Goal: Task Accomplishment & Management: Manage account settings

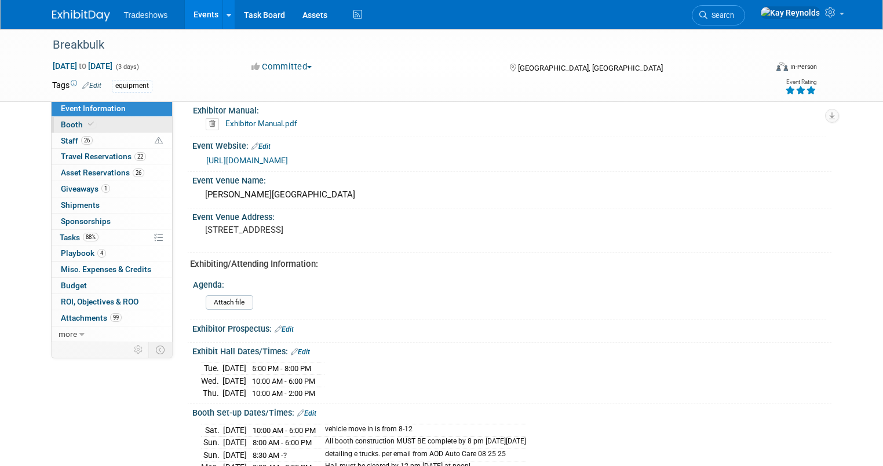
click at [86, 120] on span at bounding box center [91, 124] width 10 height 9
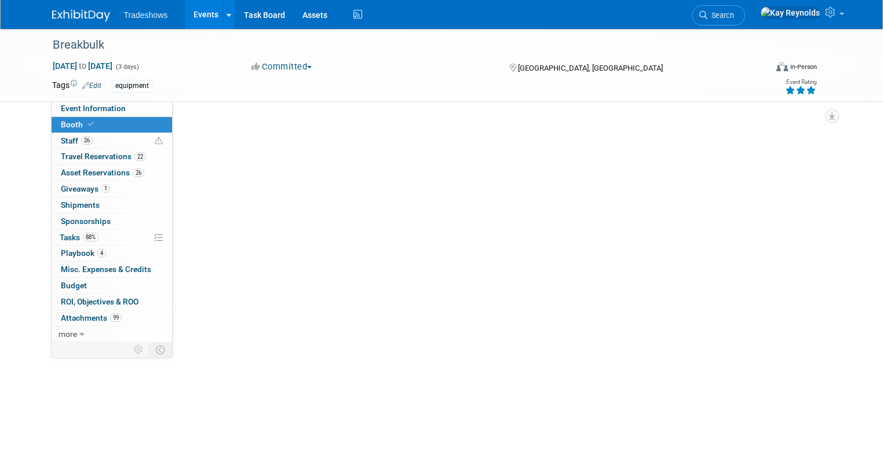
select select "Certificate of insurance not needed"
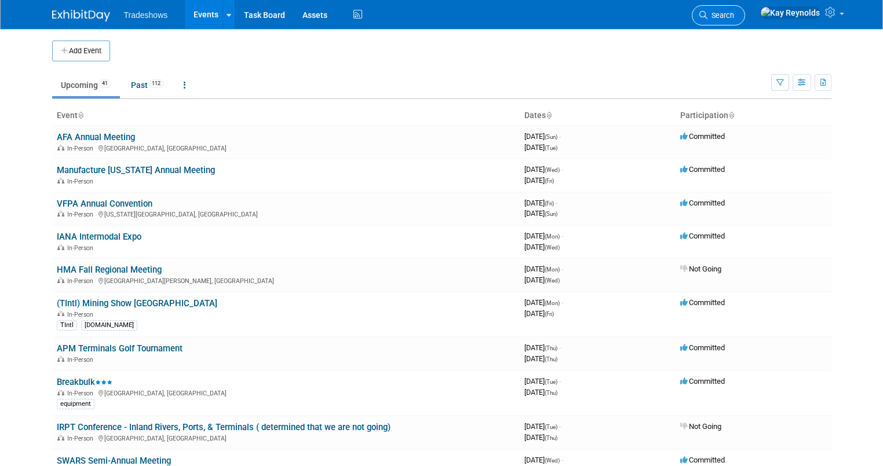
click at [734, 13] on span "Search" at bounding box center [720, 15] width 27 height 9
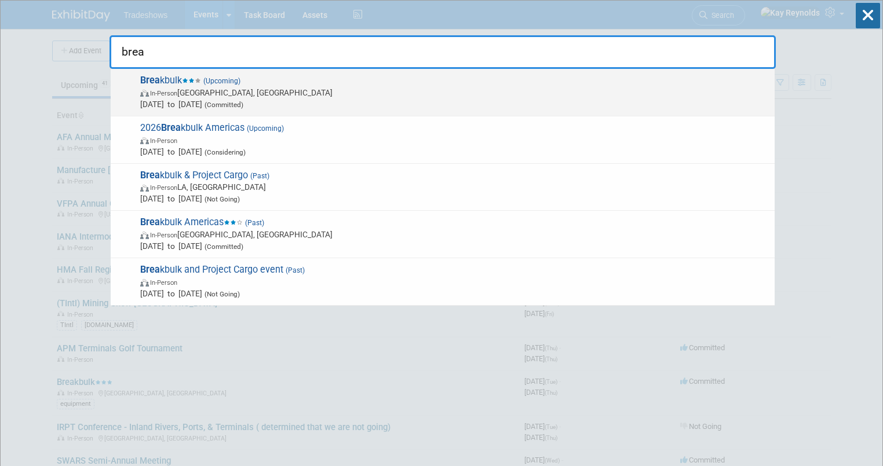
type input "brea"
click at [174, 86] on span "Brea kbulk (Upcoming) In-Person [GEOGRAPHIC_DATA], [GEOGRAPHIC_DATA] [DATE] to …" at bounding box center [453, 92] width 632 height 35
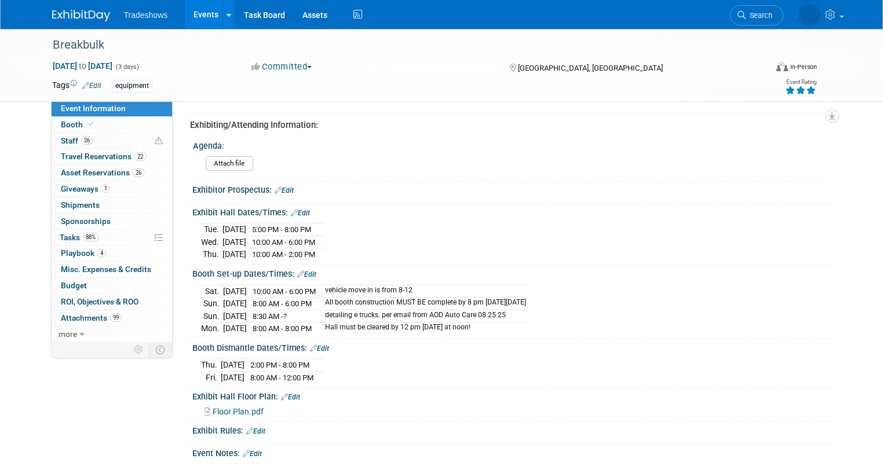
scroll to position [278, 0]
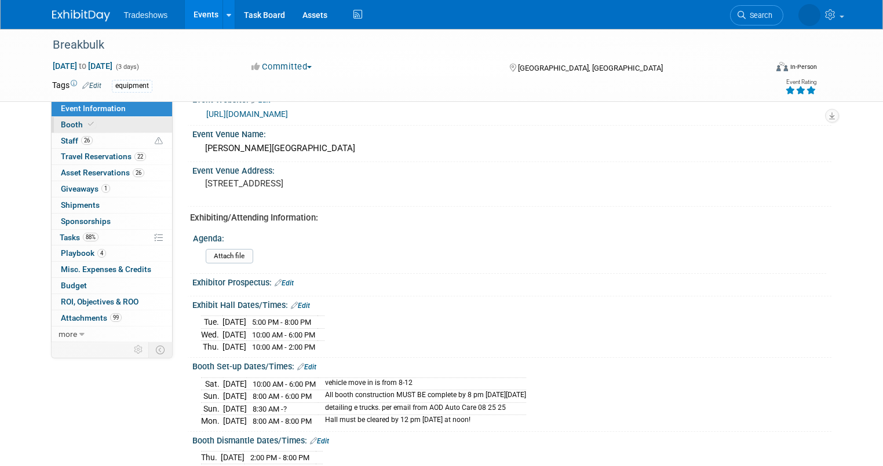
click at [99, 119] on link "Booth" at bounding box center [112, 125] width 120 height 16
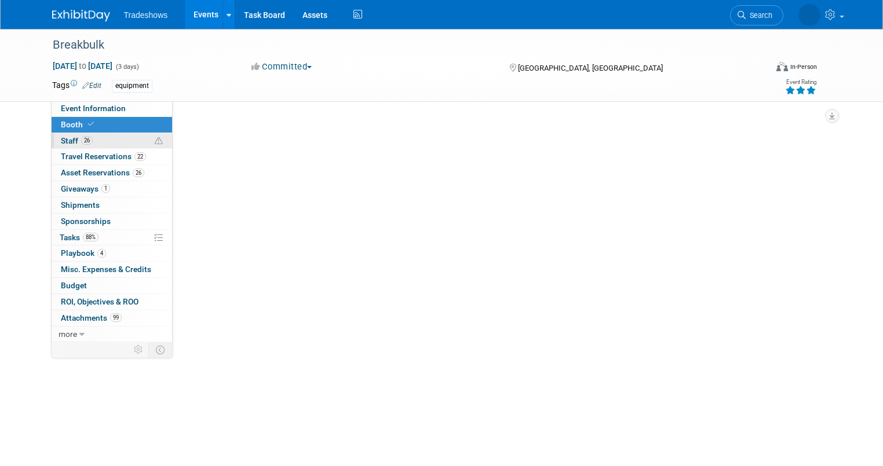
scroll to position [0, 0]
select select "Certificate of insurance not needed"
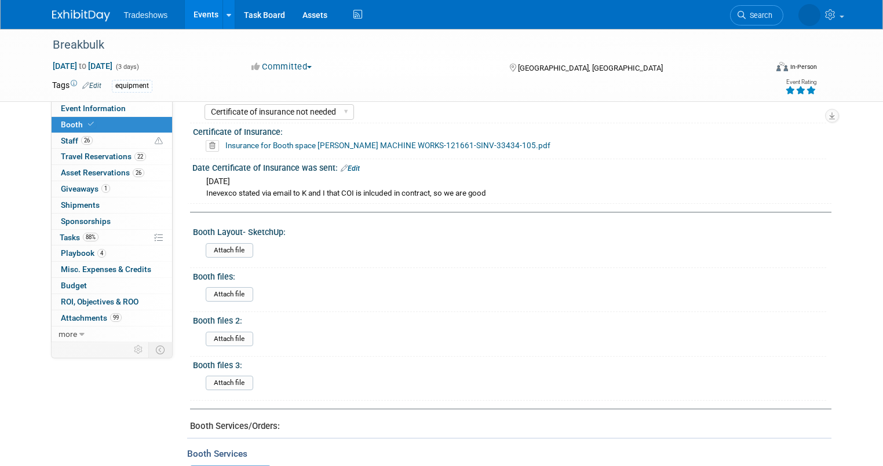
scroll to position [324, 0]
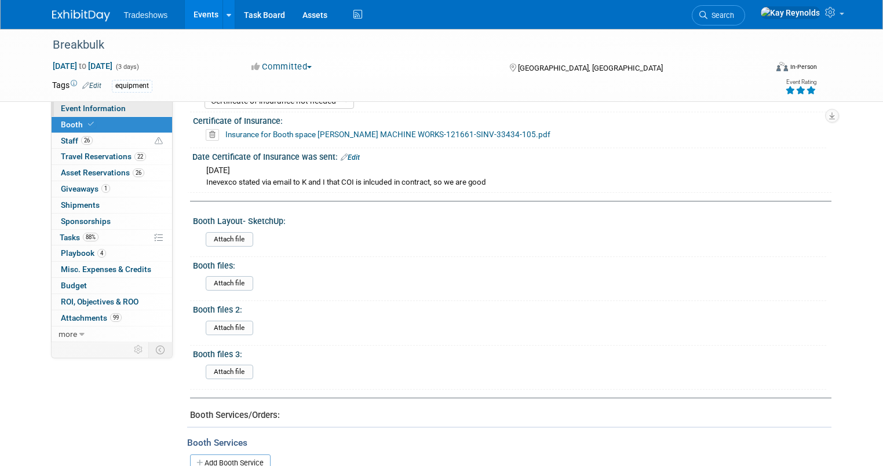
click at [120, 107] on link "Event Information" at bounding box center [112, 109] width 120 height 16
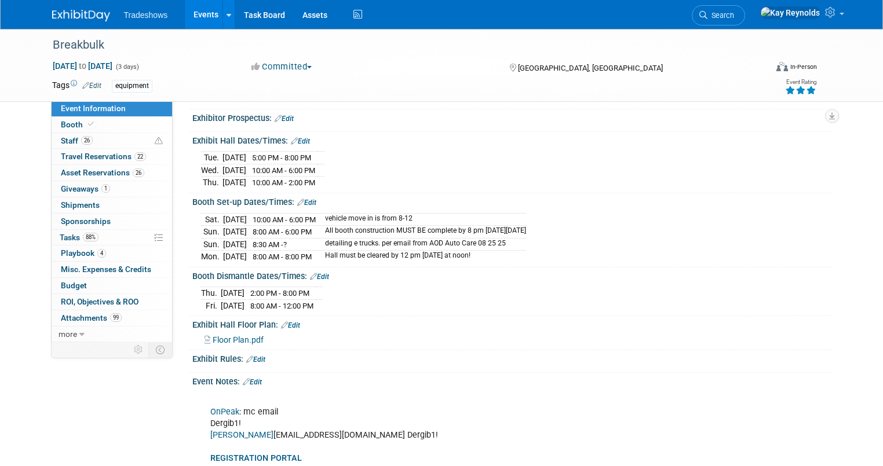
scroll to position [522, 0]
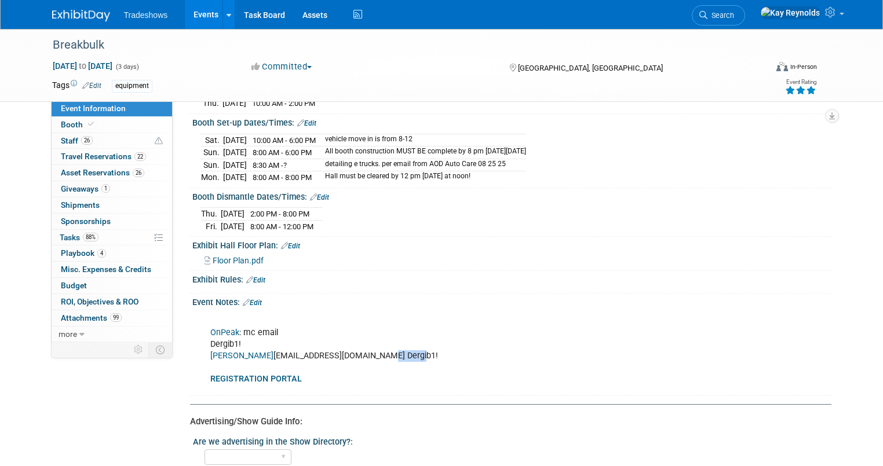
drag, startPoint x: 366, startPoint y: 350, endPoint x: 337, endPoint y: 349, distance: 29.0
click at [337, 349] on div "OnPeak : mc email Dergib1! Shepard mlowrey@taylorbigred.com Dergib1! REGISTRATI…" at bounding box center [454, 350] width 505 height 81
copy div "Dergib1!"
click at [113, 128] on link "Booth" at bounding box center [112, 125] width 120 height 16
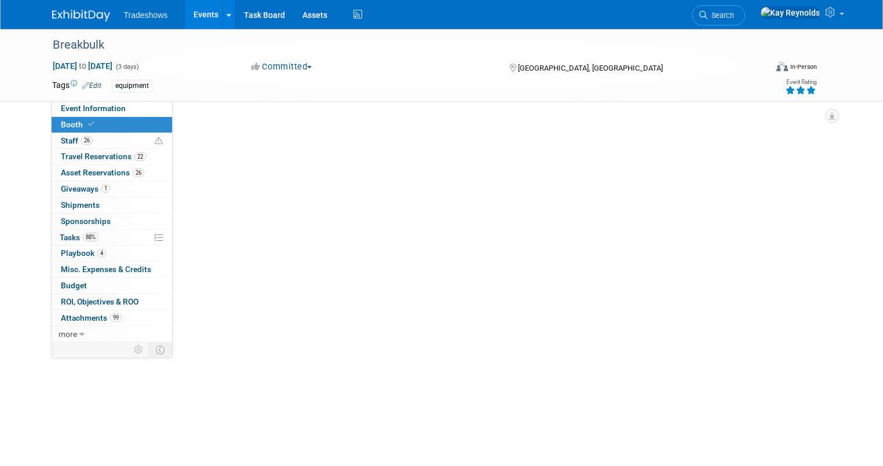
select select "Certificate of insurance not needed"
